Goal: Check status: Check status

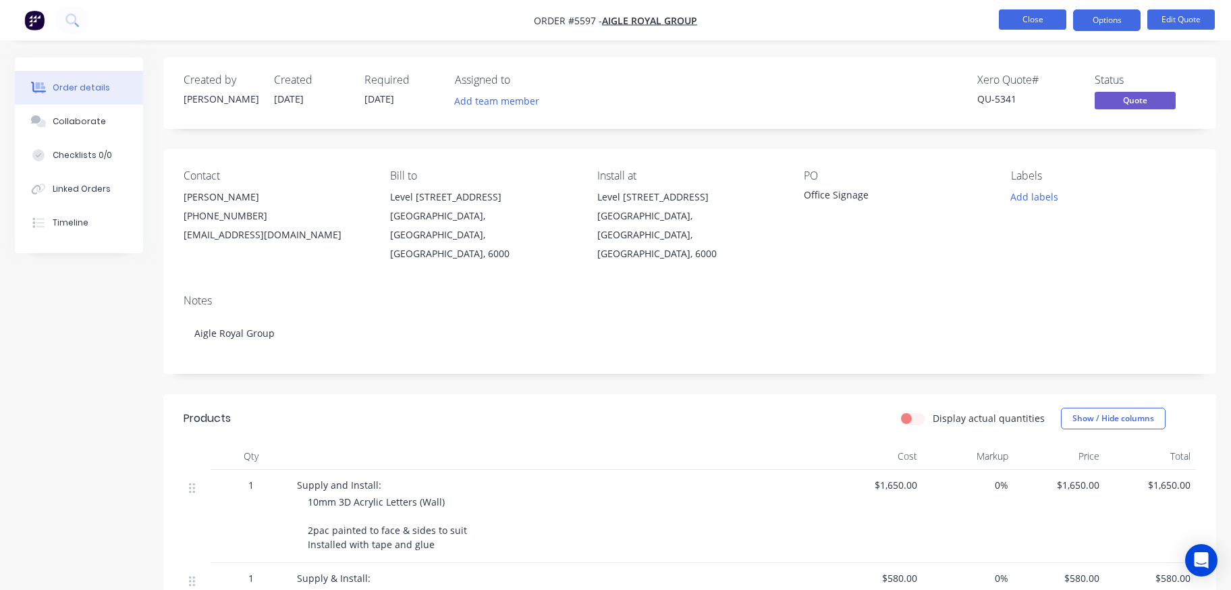
click at [1036, 26] on button "Close" at bounding box center [1031, 19] width 67 height 20
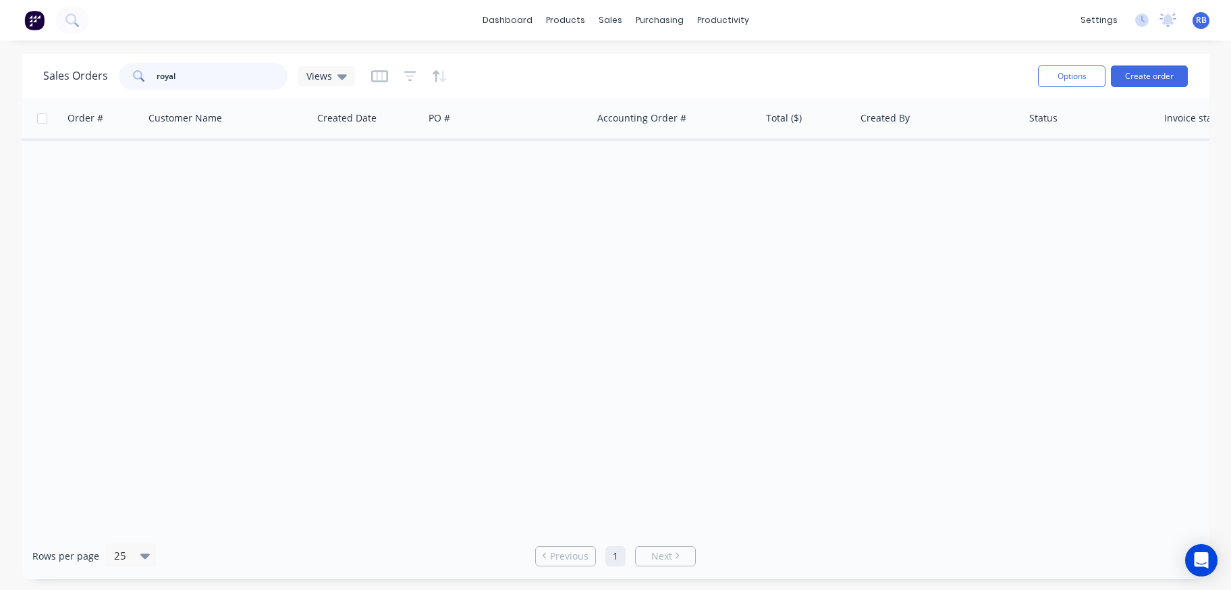
drag, startPoint x: 210, startPoint y: 80, endPoint x: 67, endPoint y: 80, distance: 143.0
click at [67, 80] on div "Sales Orders royal Views" at bounding box center [199, 76] width 312 height 27
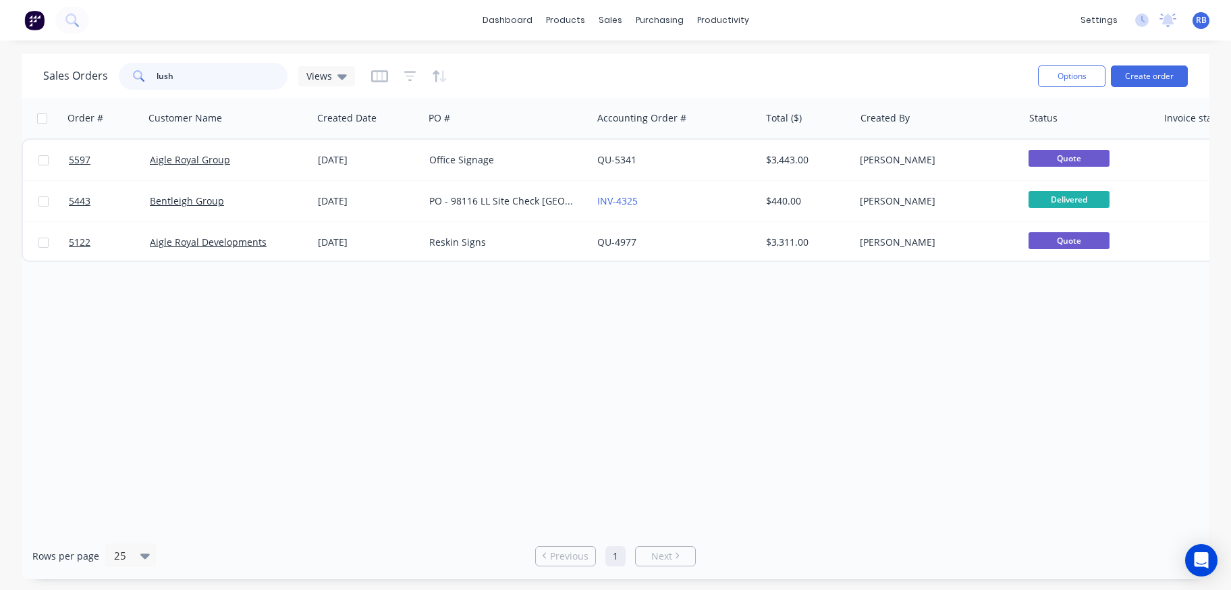
type input "lush"
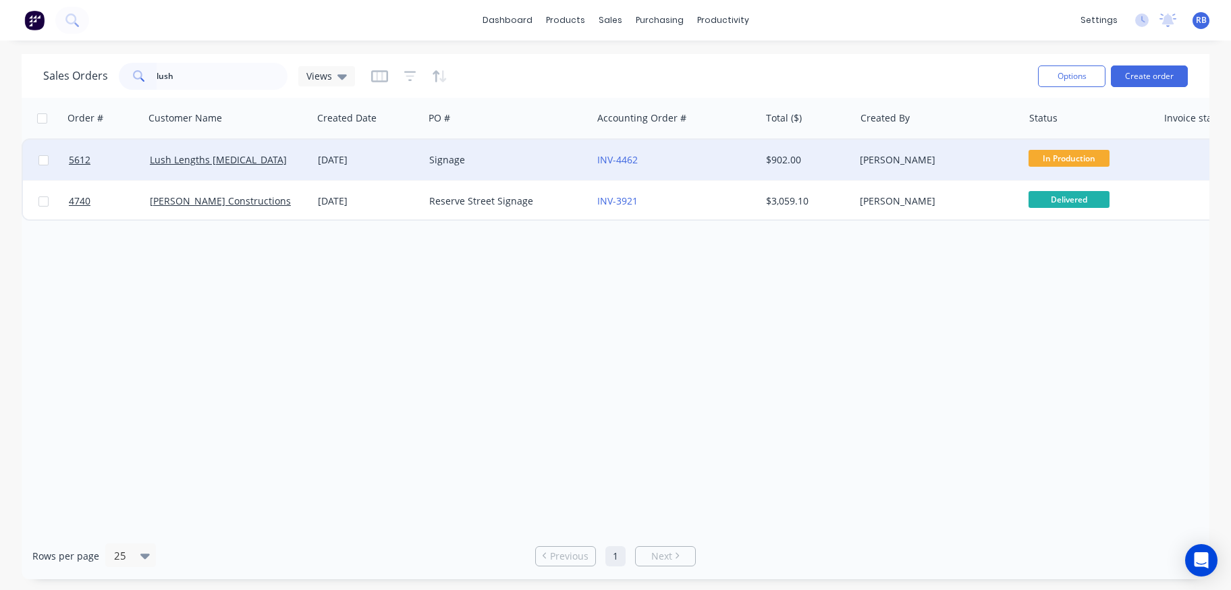
click at [291, 152] on div "Lush Lengths [MEDICAL_DATA]" at bounding box center [228, 160] width 168 height 40
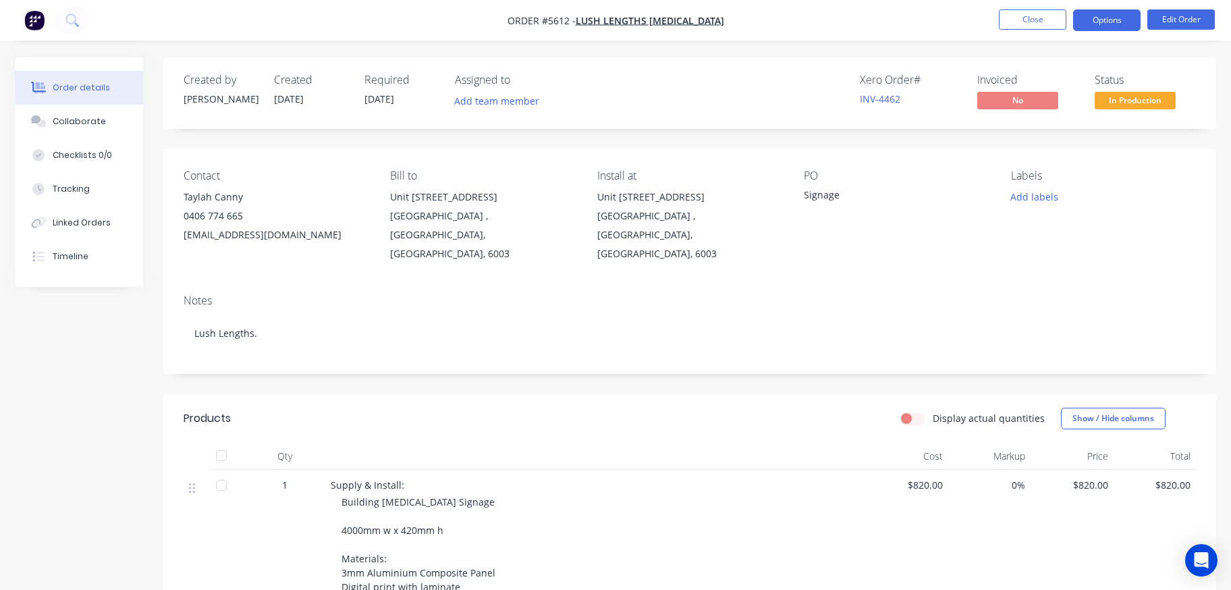
click at [1100, 22] on button "Options" at bounding box center [1106, 20] width 67 height 22
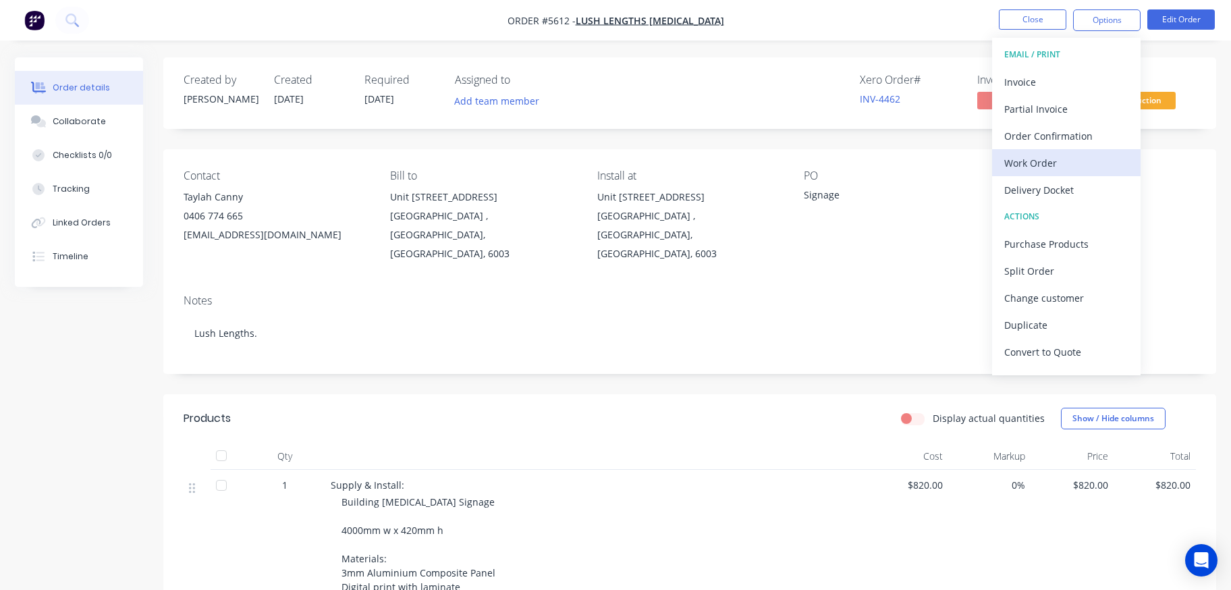
click at [1044, 167] on div "Work Order" at bounding box center [1066, 163] width 124 height 20
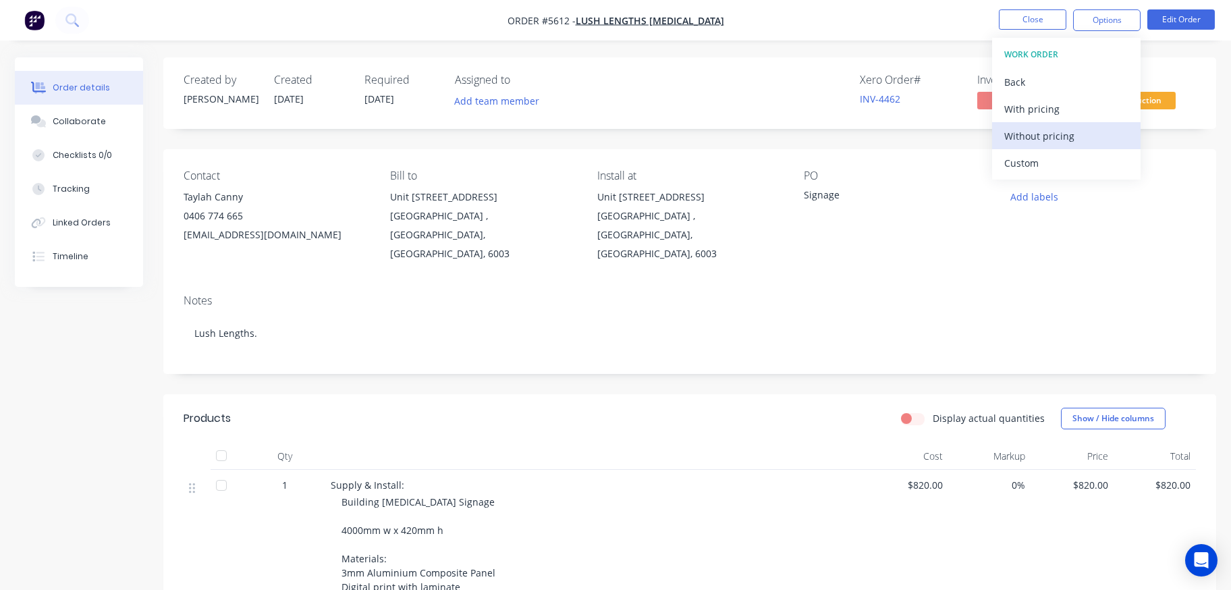
click at [1029, 134] on div "Without pricing" at bounding box center [1066, 136] width 124 height 20
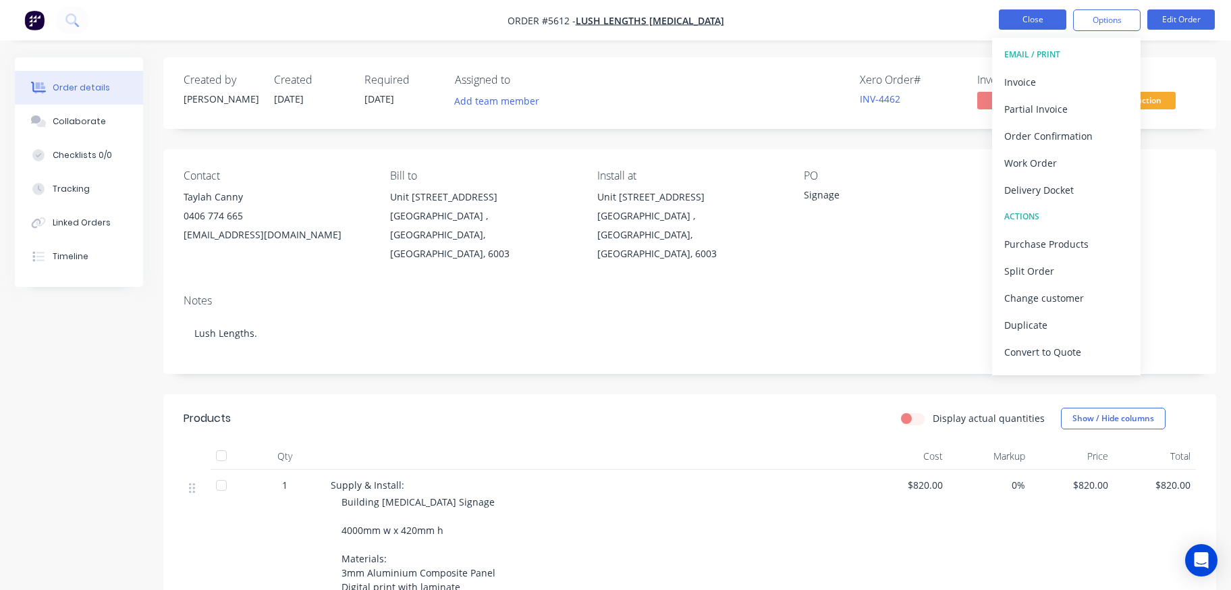
click at [1032, 14] on button "Close" at bounding box center [1031, 19] width 67 height 20
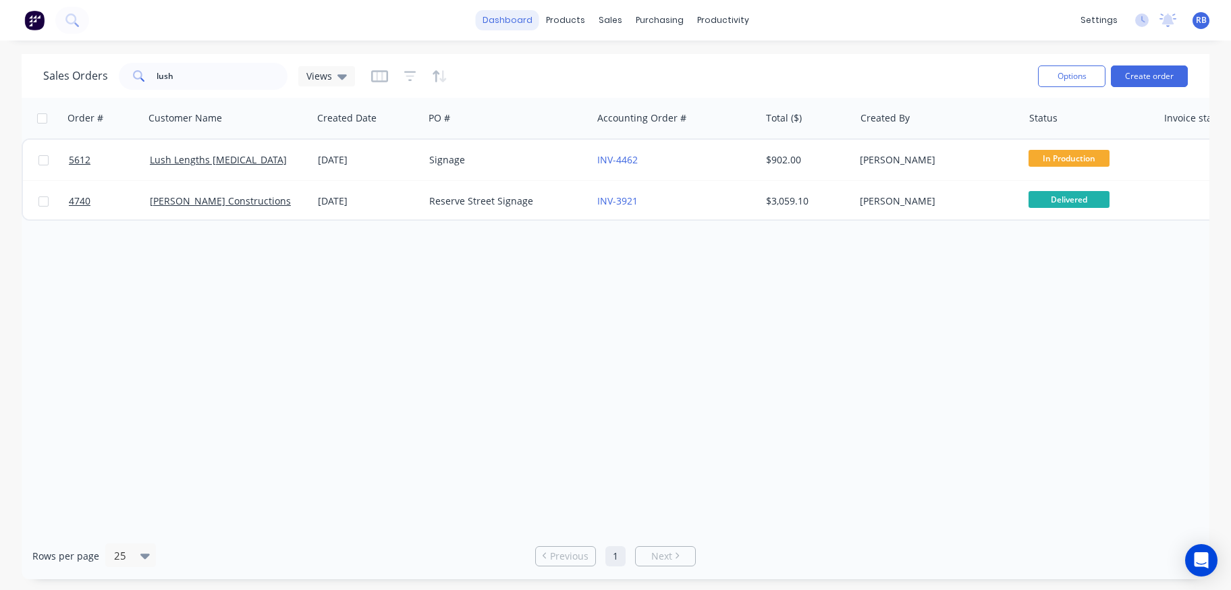
click at [496, 27] on link "dashboard" at bounding box center [507, 20] width 63 height 20
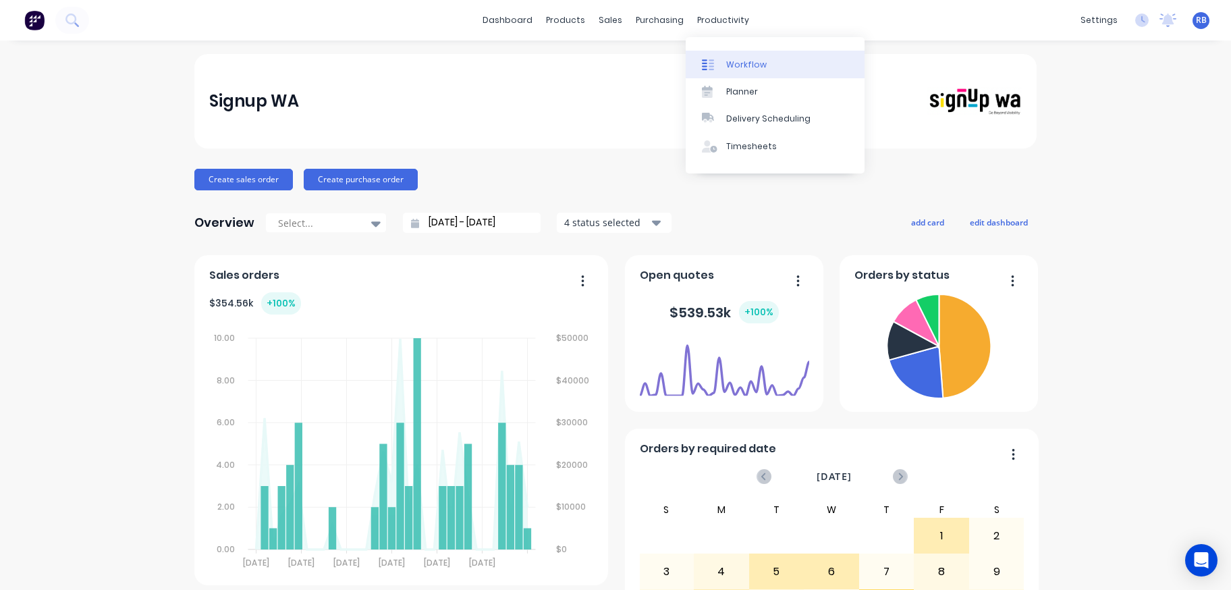
click at [739, 65] on div "Workflow" at bounding box center [746, 65] width 40 height 12
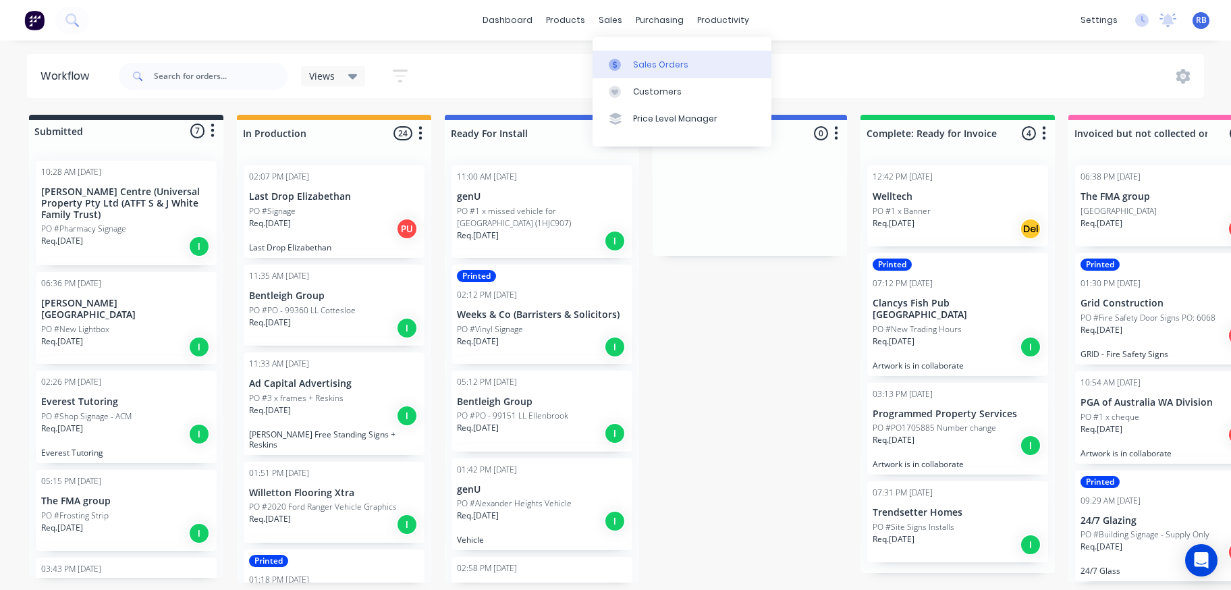
click at [665, 61] on div "Sales Orders" at bounding box center [660, 65] width 55 height 12
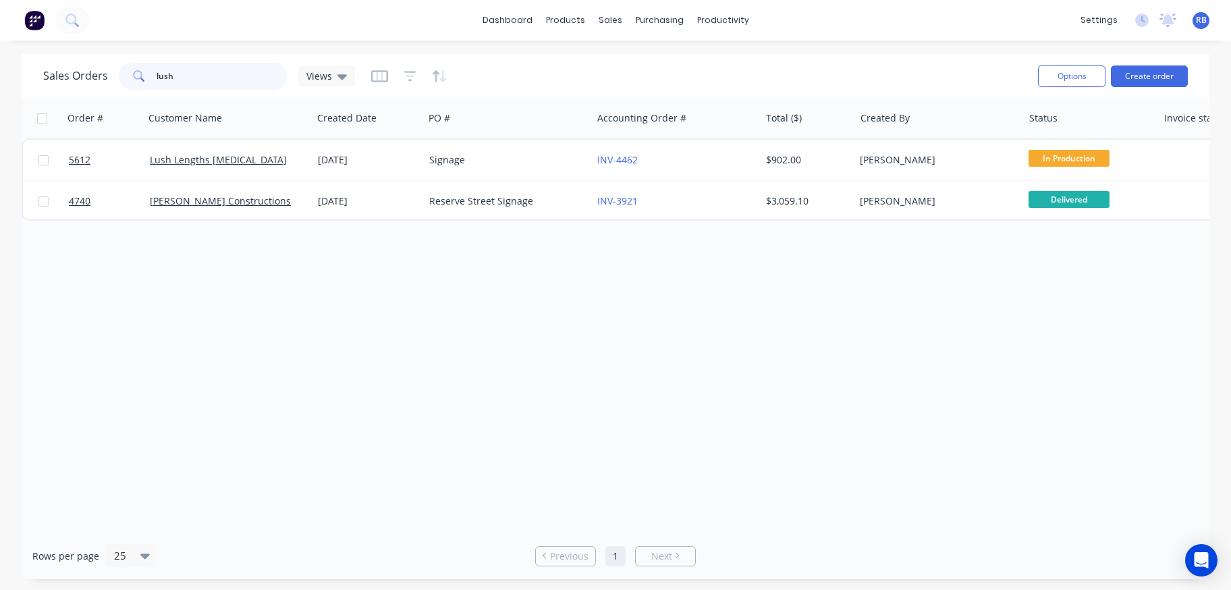
drag, startPoint x: 206, startPoint y: 78, endPoint x: 116, endPoint y: 76, distance: 89.7
click at [116, 76] on div "Sales Orders lush Views" at bounding box center [199, 76] width 312 height 27
type input "[PERSON_NAME]"
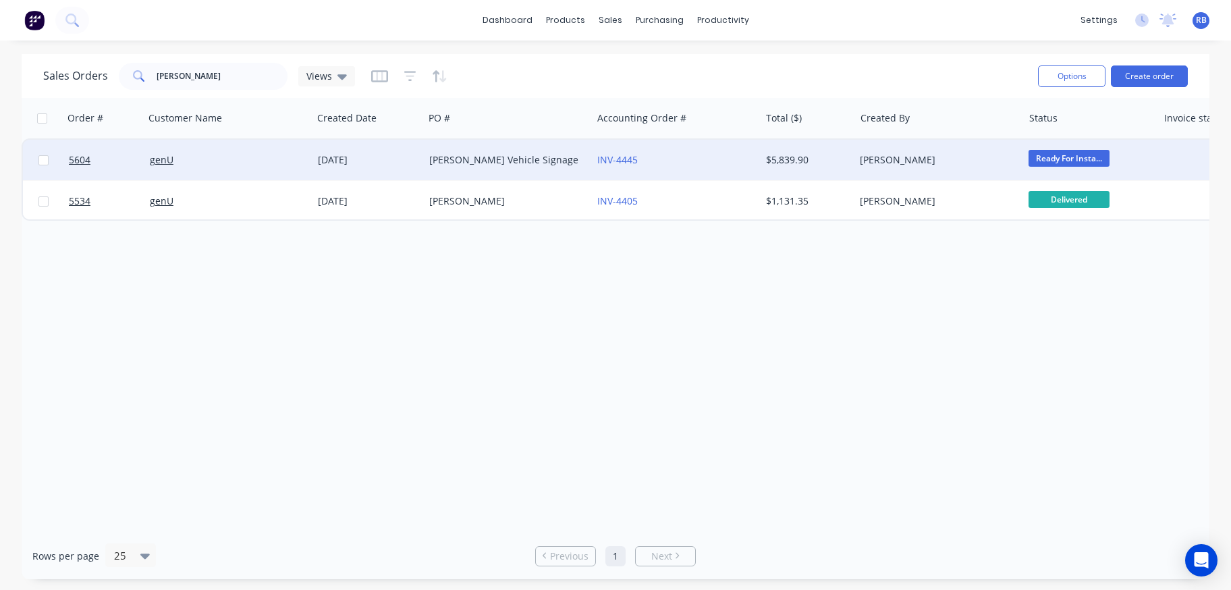
click at [220, 161] on div "genU" at bounding box center [225, 159] width 150 height 13
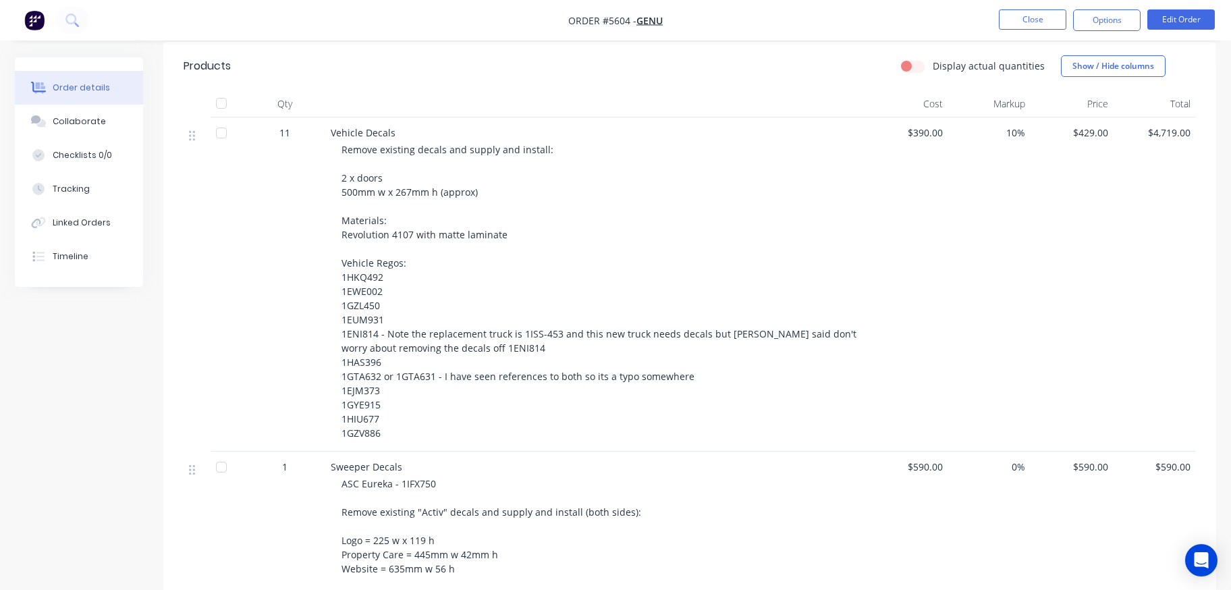
scroll to position [363, 0]
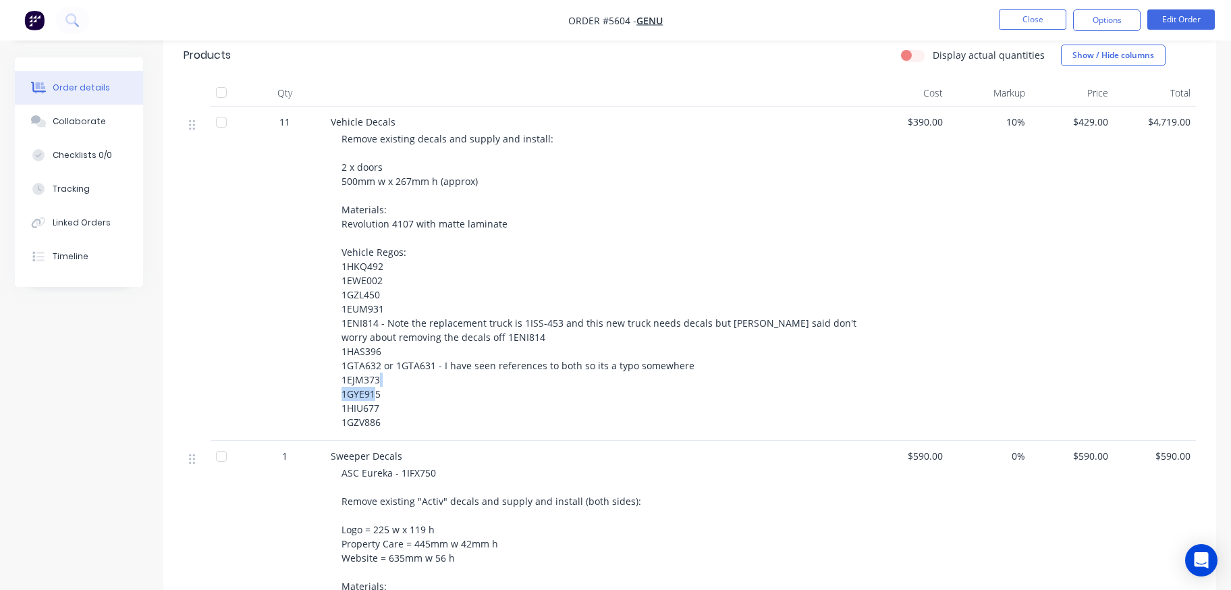
drag, startPoint x: 340, startPoint y: 387, endPoint x: 410, endPoint y: 387, distance: 70.2
click at [410, 387] on div "Vehicle Decals Remove existing decals and supply and install: 2 x doors 500mm w…" at bounding box center [595, 274] width 540 height 334
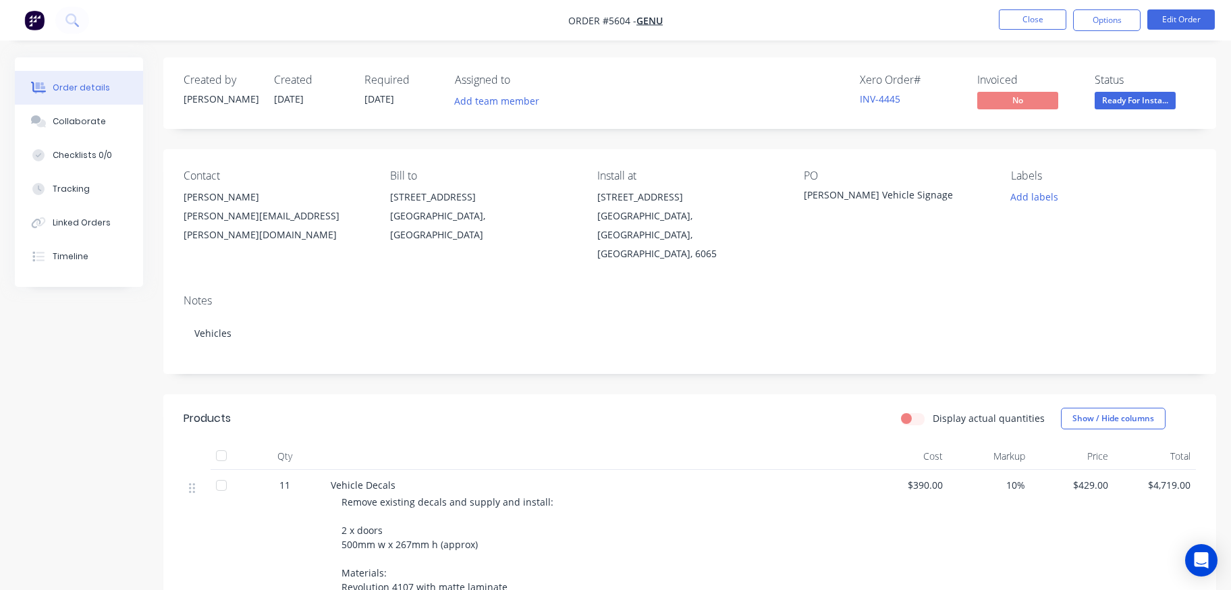
scroll to position [0, 0]
click at [1095, 21] on button "Options" at bounding box center [1106, 20] width 67 height 22
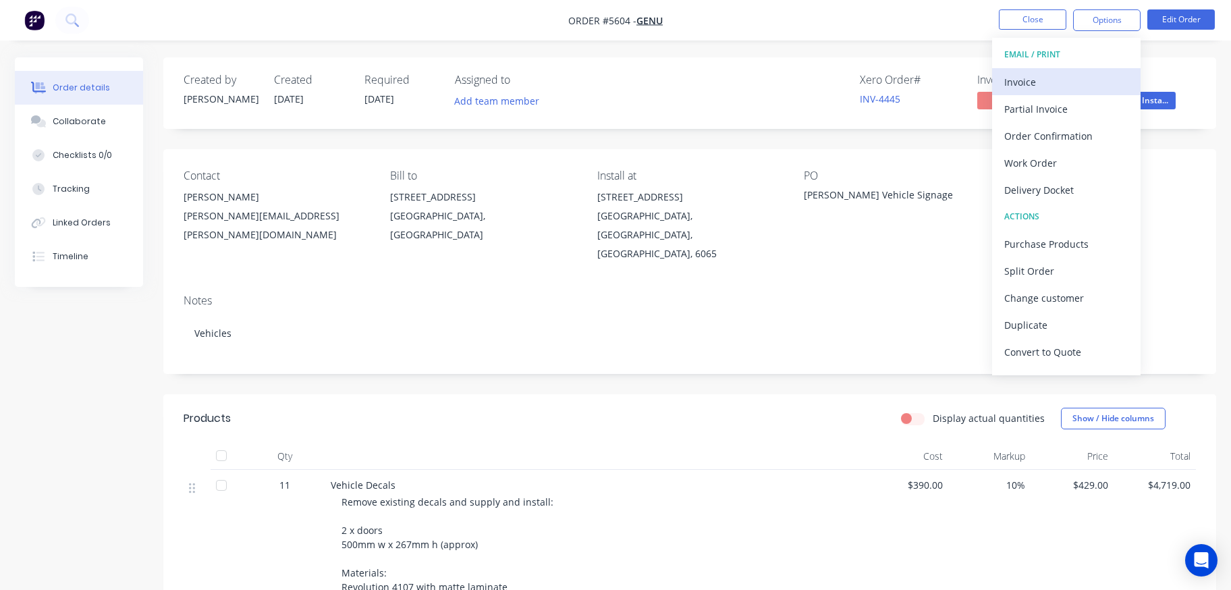
click at [1009, 80] on div "Invoice" at bounding box center [1066, 82] width 124 height 20
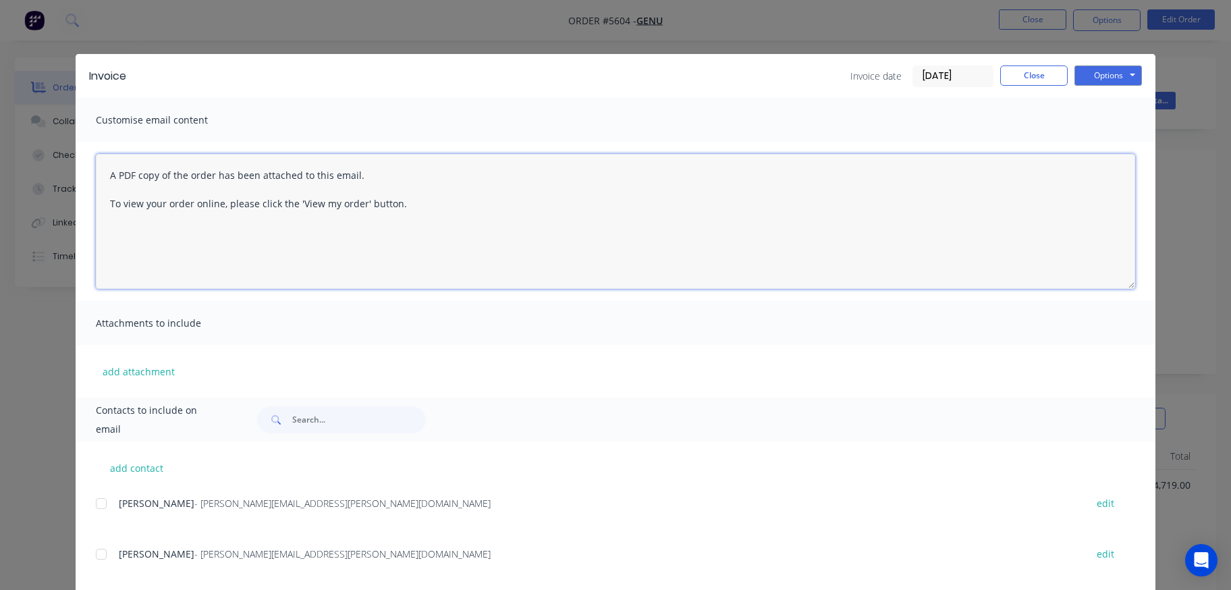
drag, startPoint x: 304, startPoint y: 210, endPoint x: -1, endPoint y: 163, distance: 308.5
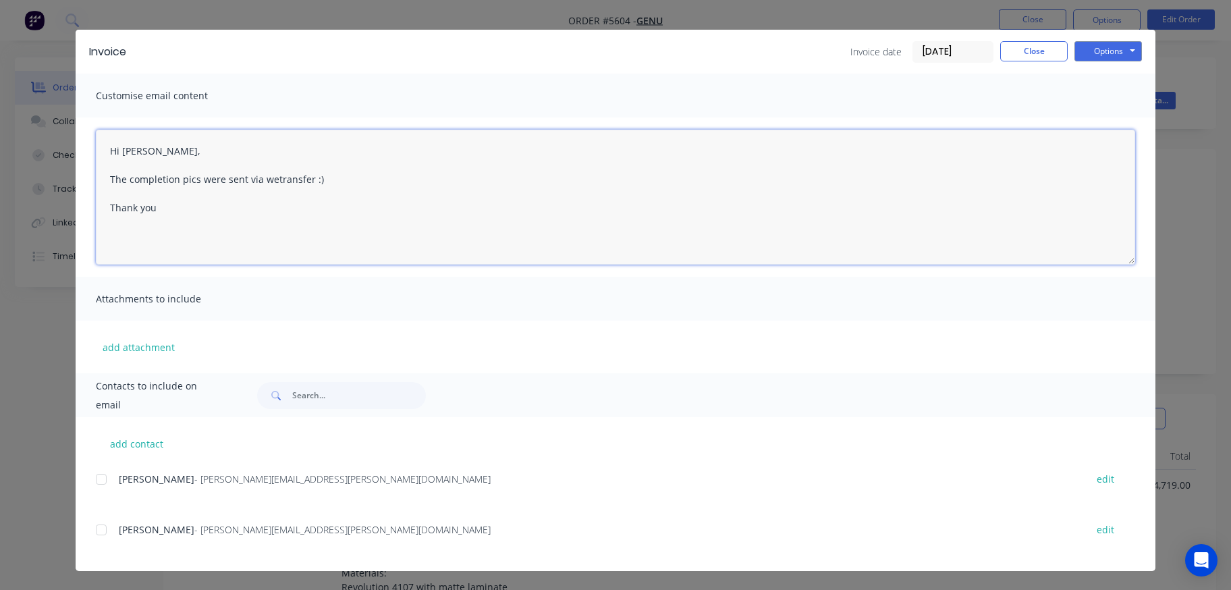
scroll to position [24, 0]
click at [98, 528] on div at bounding box center [101, 529] width 27 height 27
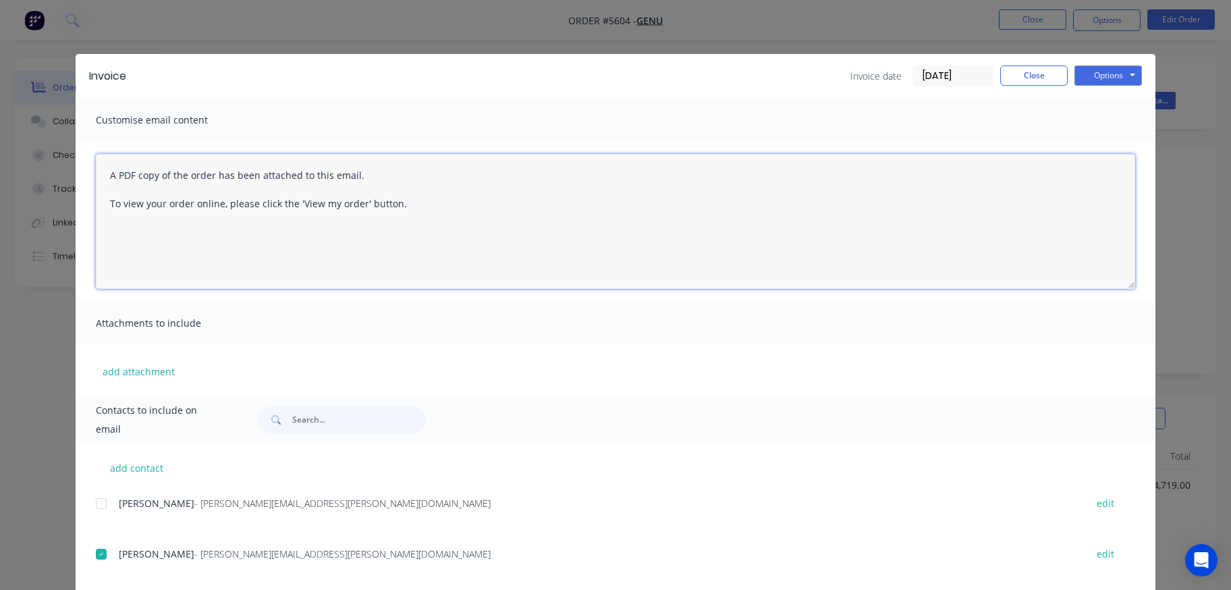
scroll to position [0, 0]
drag, startPoint x: 419, startPoint y: 207, endPoint x: 77, endPoint y: 168, distance: 344.3
click at [77, 168] on div "A PDF copy of the order has been attached to this email. To view your order onl…" at bounding box center [615, 221] width 1079 height 159
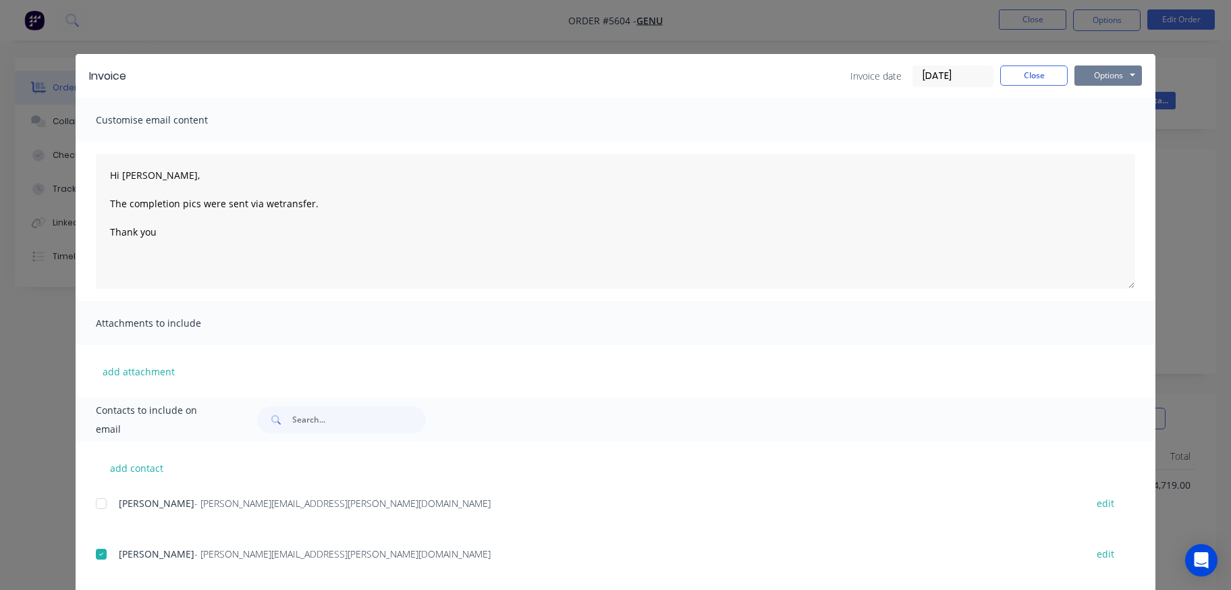
click at [1116, 72] on button "Options" at bounding box center [1107, 75] width 67 height 20
click at [1114, 144] on button "Email" at bounding box center [1117, 144] width 86 height 22
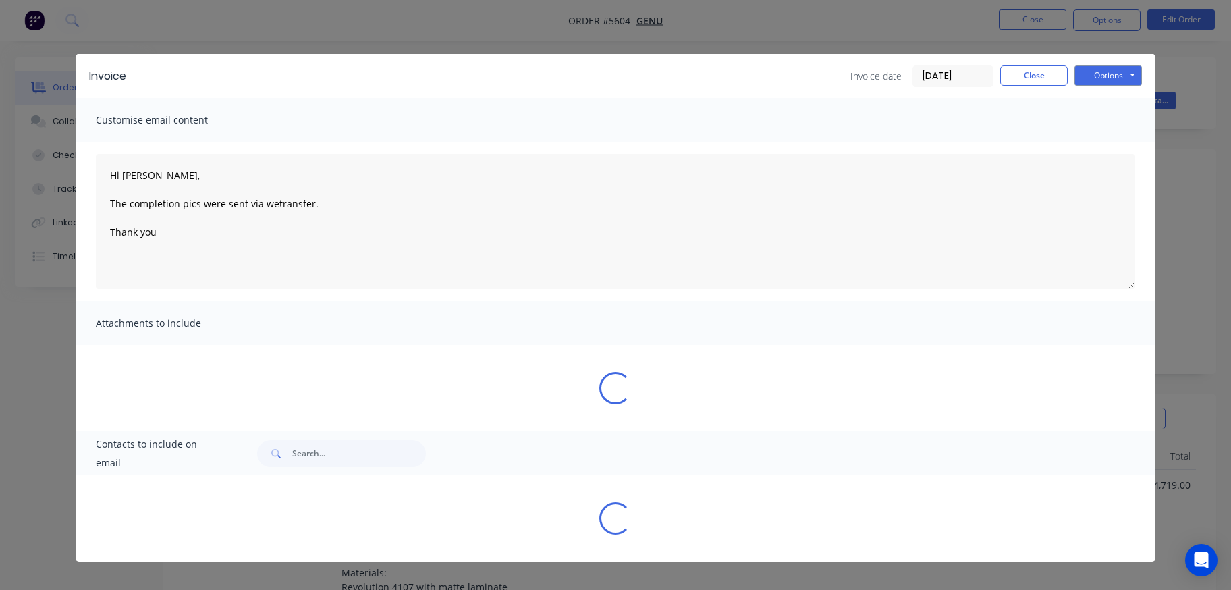
type textarea "A PDF copy of the order has been attached to this email. To view your order onl…"
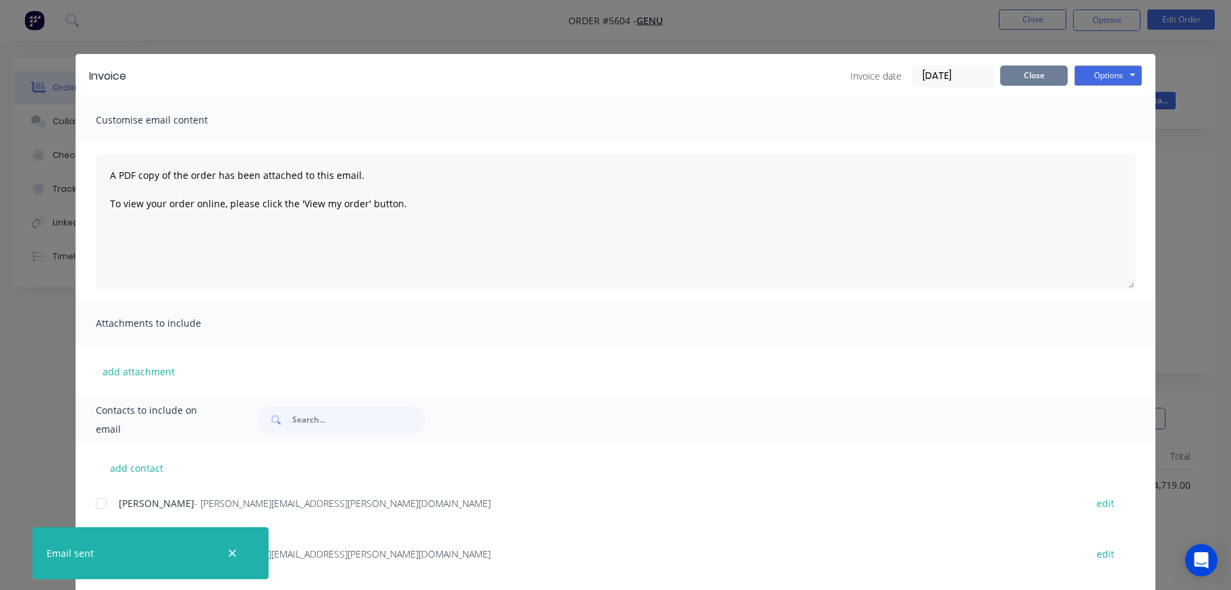
click at [1033, 78] on button "Close" at bounding box center [1033, 75] width 67 height 20
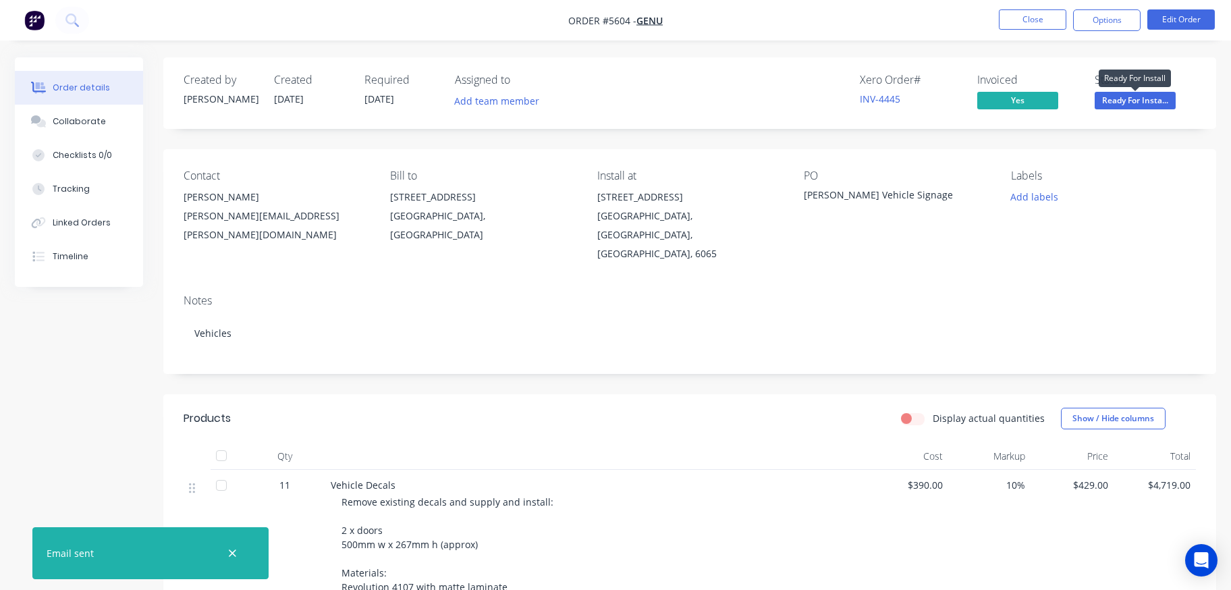
click at [1141, 98] on span "Ready For Insta..." at bounding box center [1134, 100] width 81 height 17
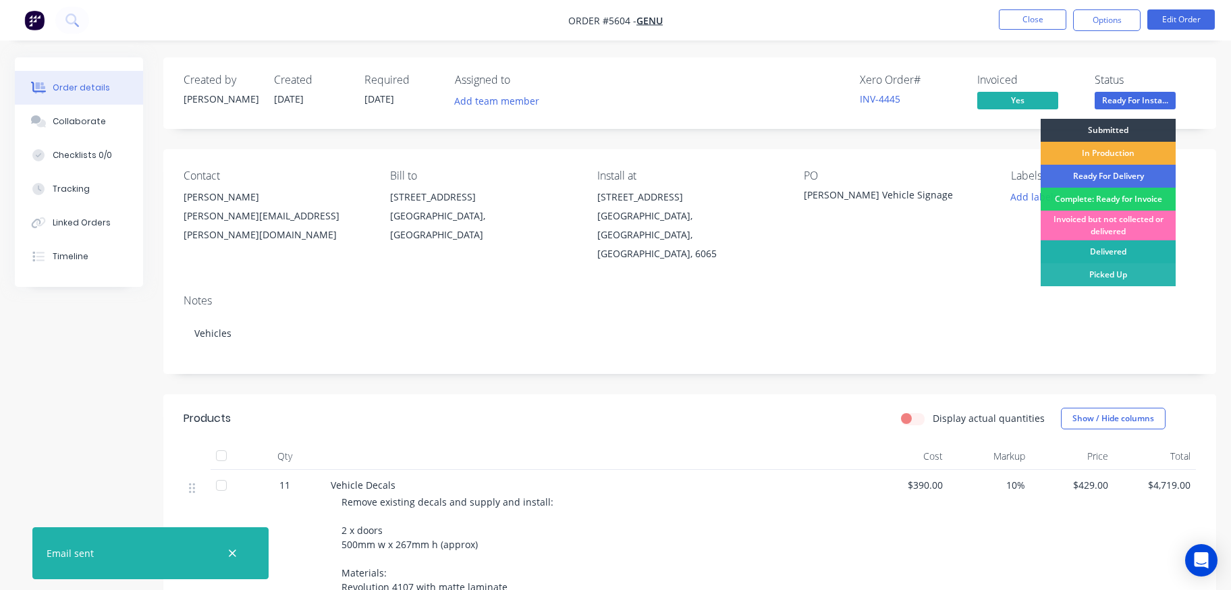
click at [1098, 246] on div "Delivered" at bounding box center [1107, 251] width 135 height 23
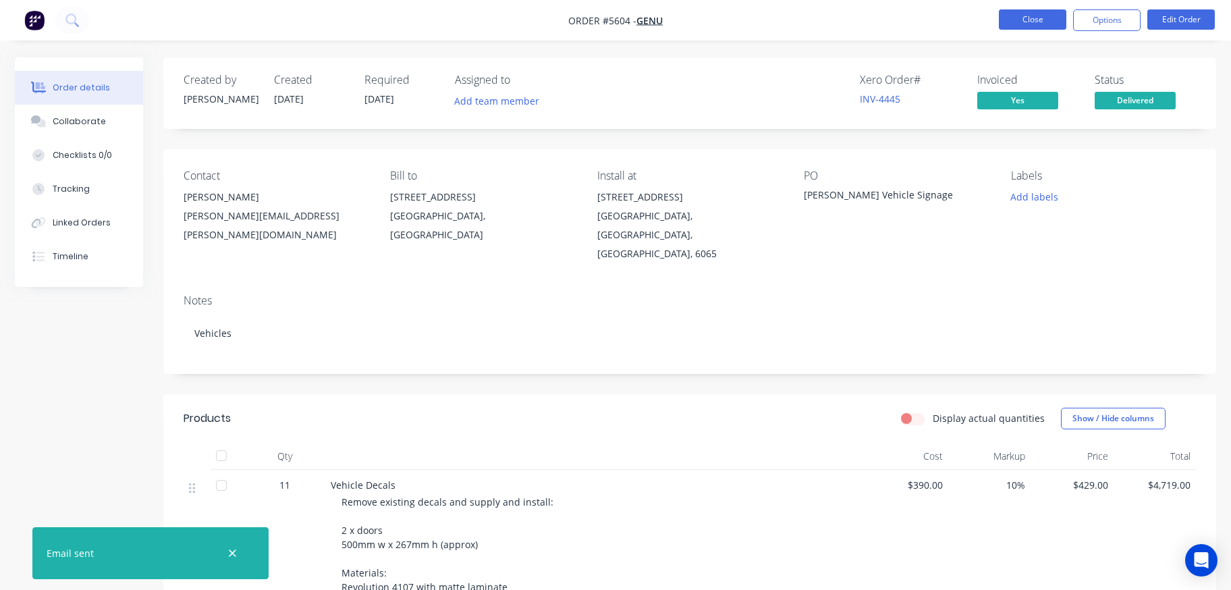
click at [1019, 18] on button "Close" at bounding box center [1031, 19] width 67 height 20
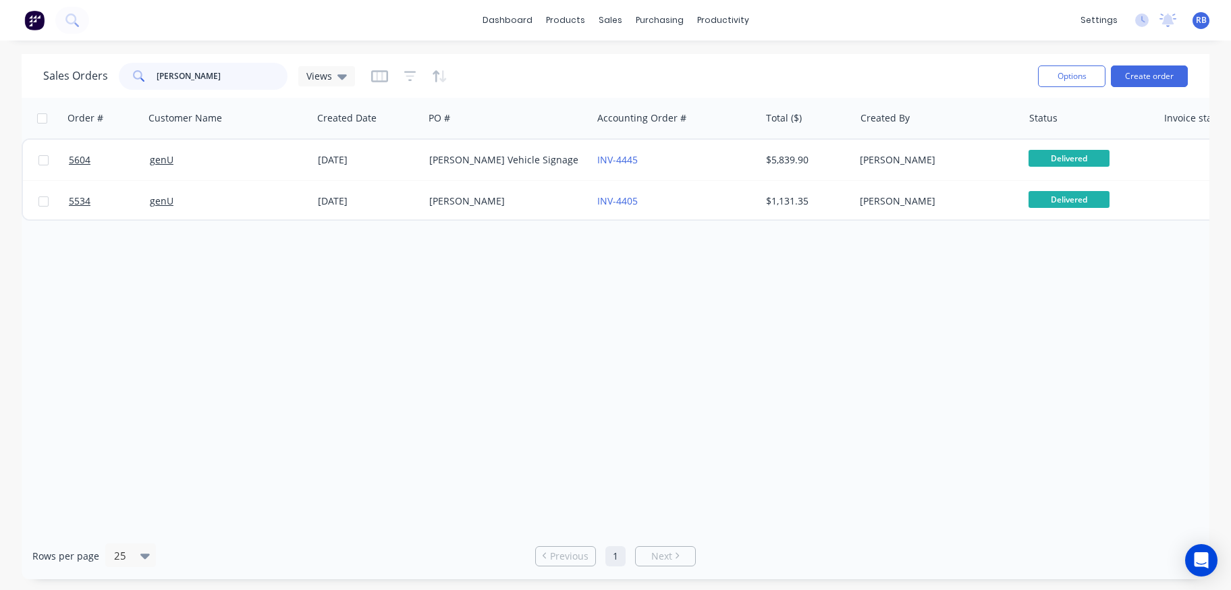
drag, startPoint x: 189, startPoint y: 81, endPoint x: 47, endPoint y: 84, distance: 141.7
click at [51, 81] on div "Sales Orders [PERSON_NAME] Views" at bounding box center [199, 76] width 312 height 27
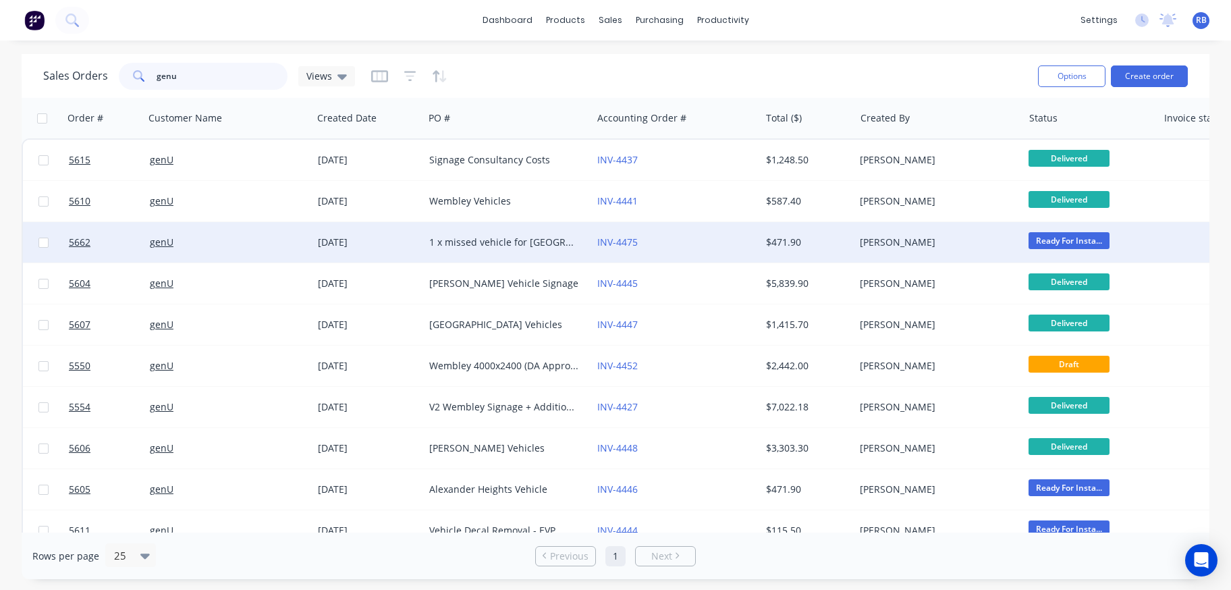
type input "genu"
click at [250, 244] on div "genU" at bounding box center [225, 241] width 150 height 13
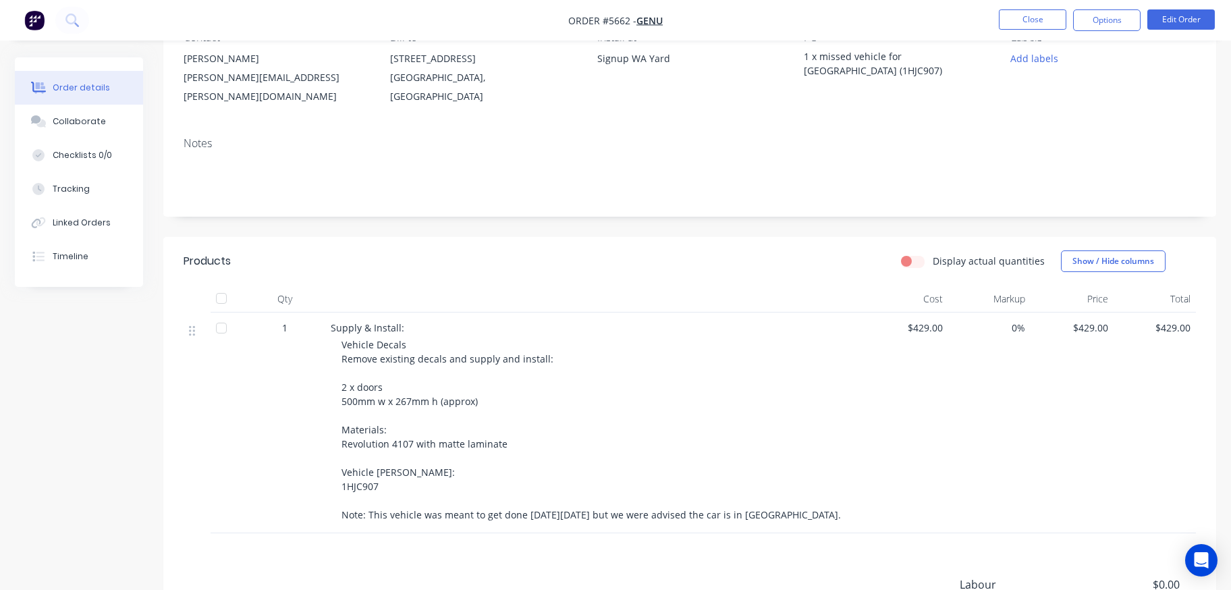
scroll to position [55, 0]
